Goal: Task Accomplishment & Management: Complete application form

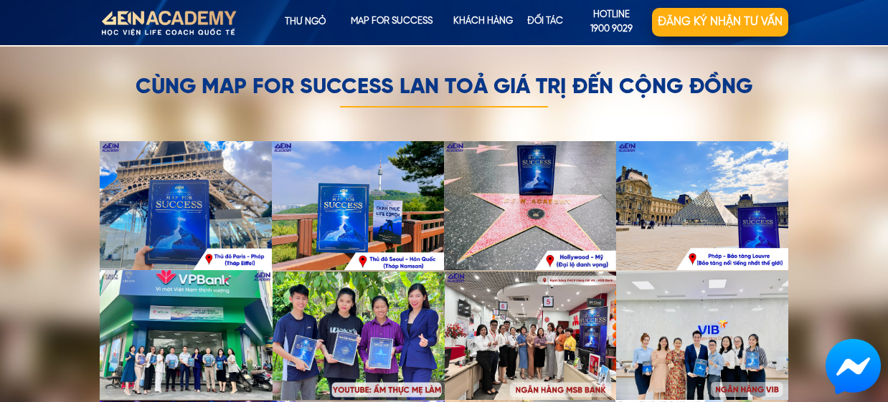
scroll to position [4025, 0]
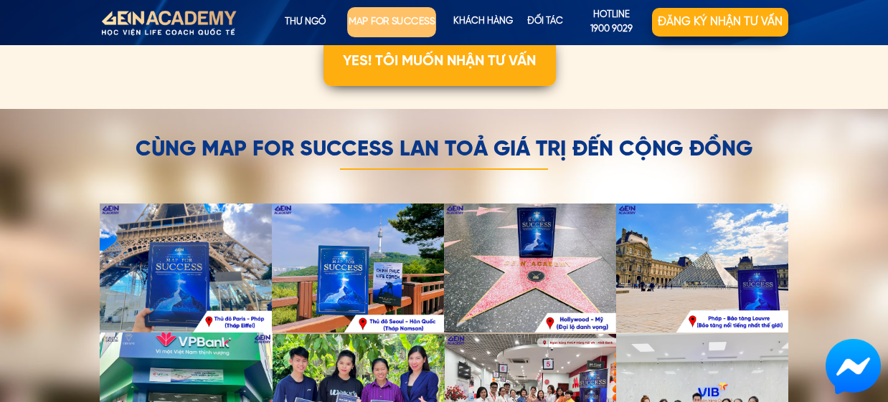
click at [374, 12] on p "map for success" at bounding box center [391, 22] width 89 height 30
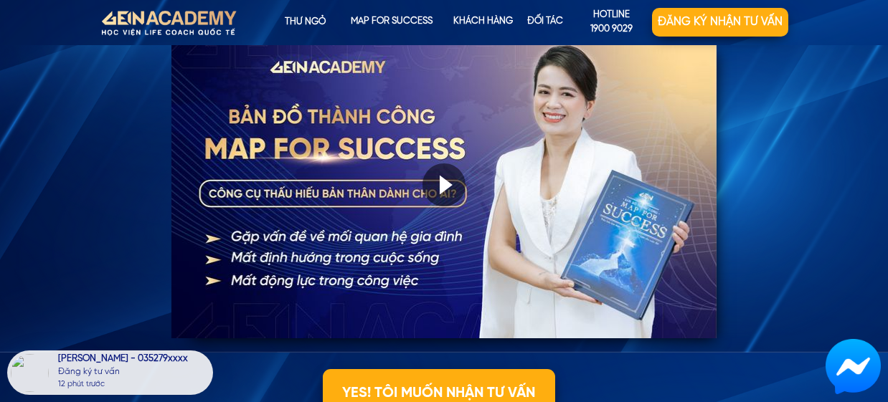
scroll to position [1549, 0]
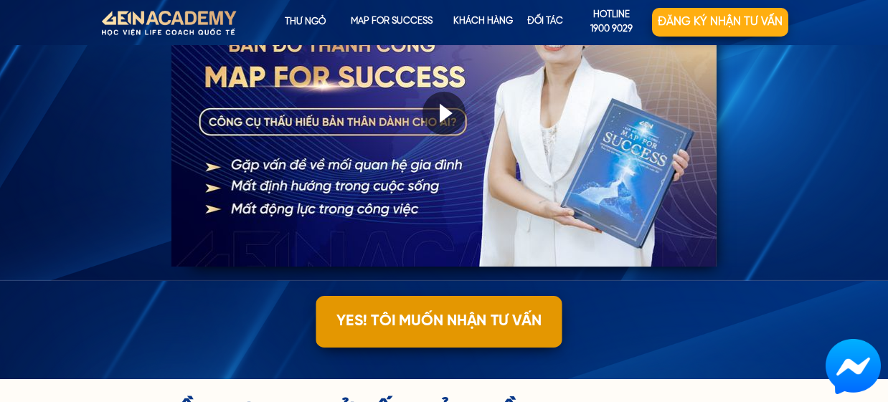
click at [424, 321] on p "YES! TÔI MUỐN NHẬN TƯ VẤN" at bounding box center [438, 322] width 246 height 52
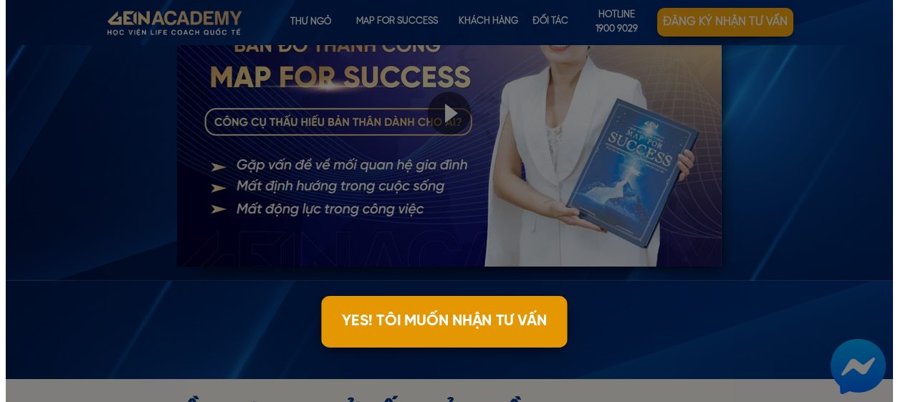
scroll to position [0, 0]
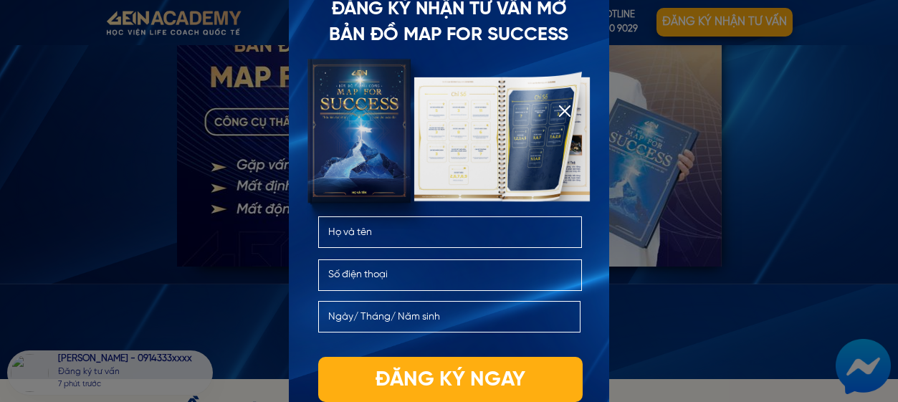
click at [456, 127] on div at bounding box center [501, 139] width 288 height 216
click at [555, 152] on div at bounding box center [501, 139] width 288 height 216
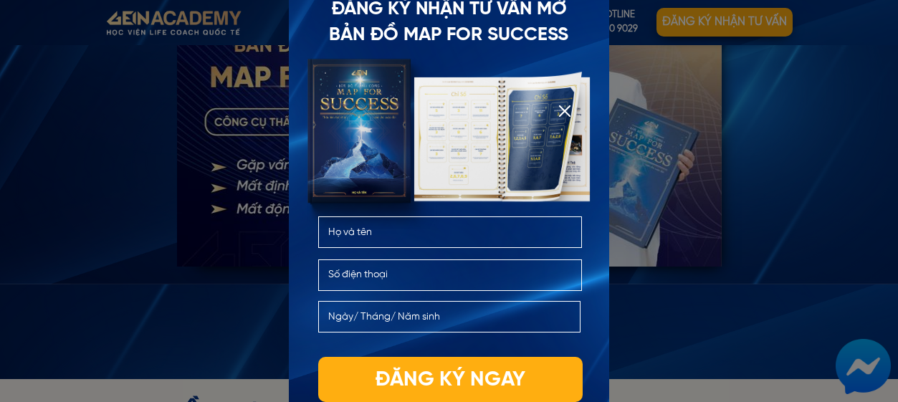
click at [108, 305] on div at bounding box center [449, 201] width 898 height 402
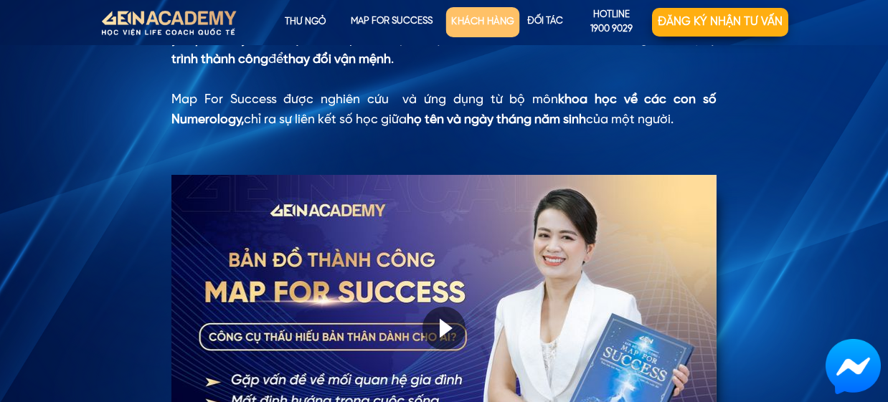
click at [490, 19] on p "KHÁCH HÀNG" at bounding box center [483, 22] width 74 height 30
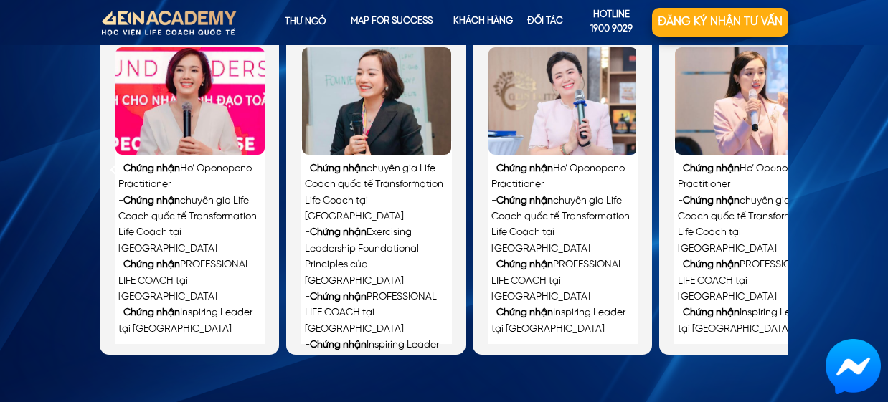
scroll to position [3296, 0]
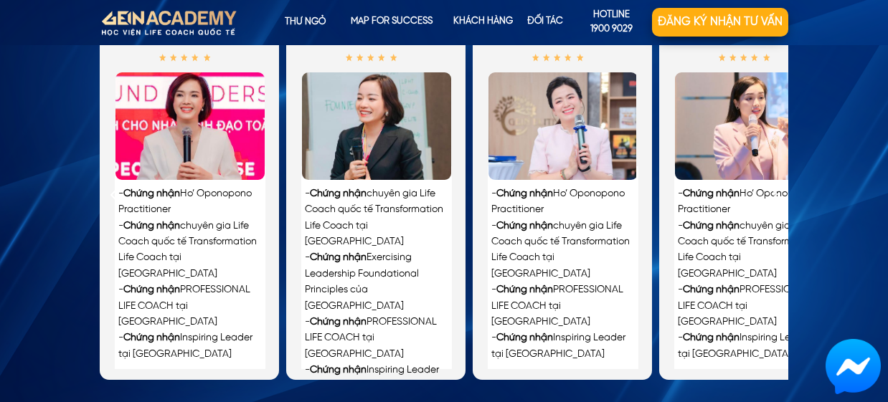
click at [113, 194] on div at bounding box center [115, 195] width 24 height 24
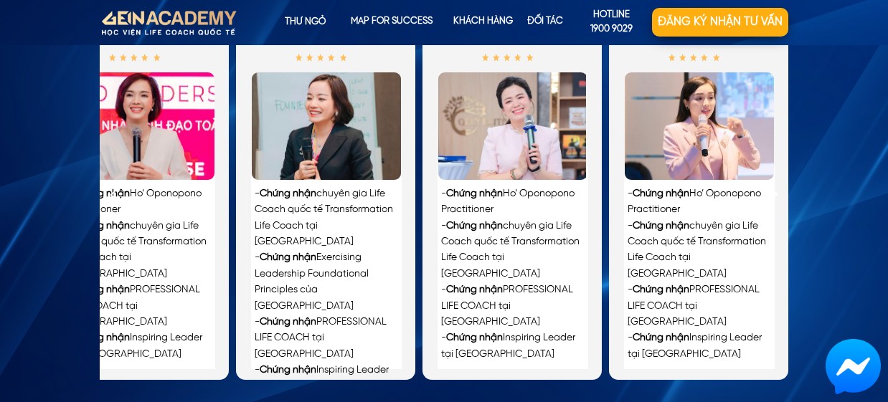
click at [114, 196] on div at bounding box center [115, 195] width 24 height 24
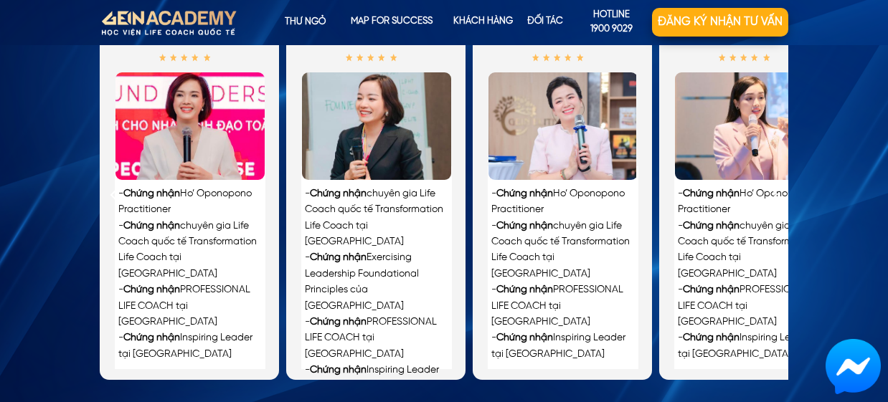
click at [114, 196] on div at bounding box center [115, 195] width 24 height 24
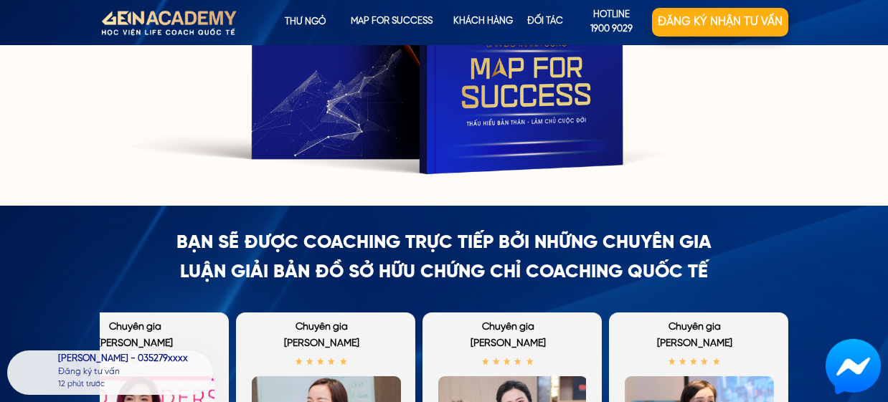
scroll to position [2938, 0]
